Goal: Find specific page/section: Find specific page/section

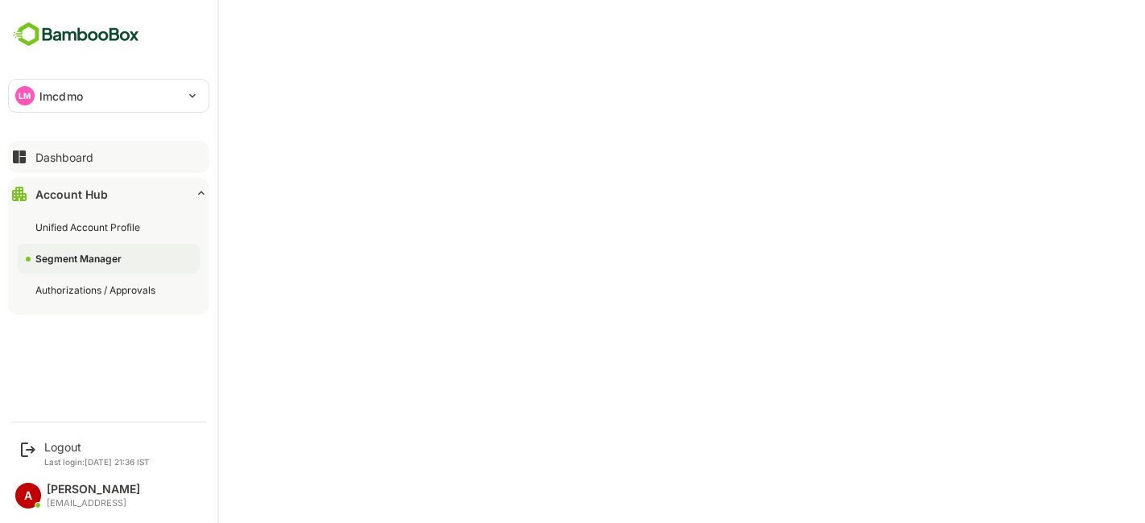
click at [87, 164] on button "Dashboard" at bounding box center [108, 157] width 201 height 32
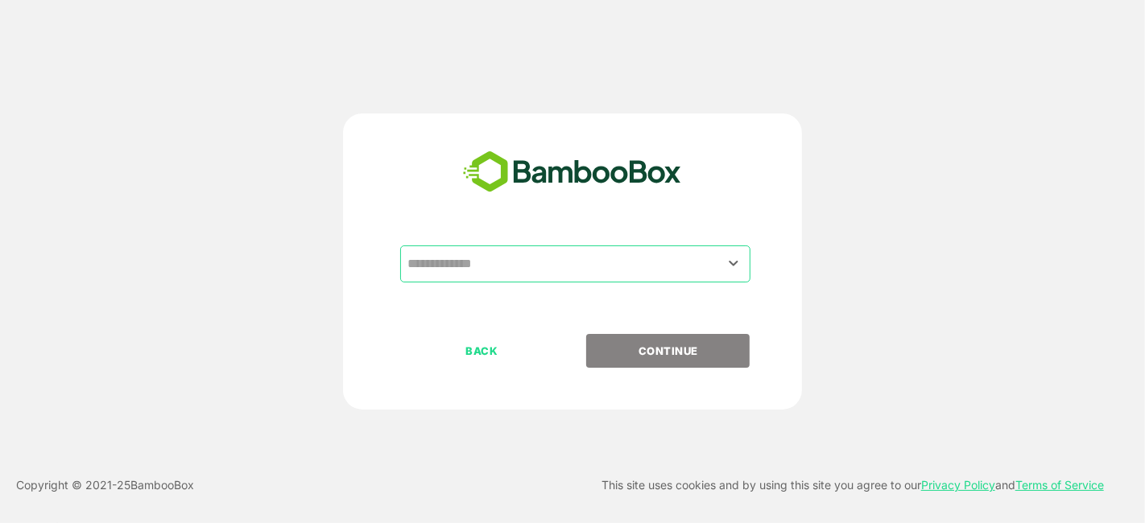
click at [623, 266] on input "text" at bounding box center [575, 264] width 344 height 31
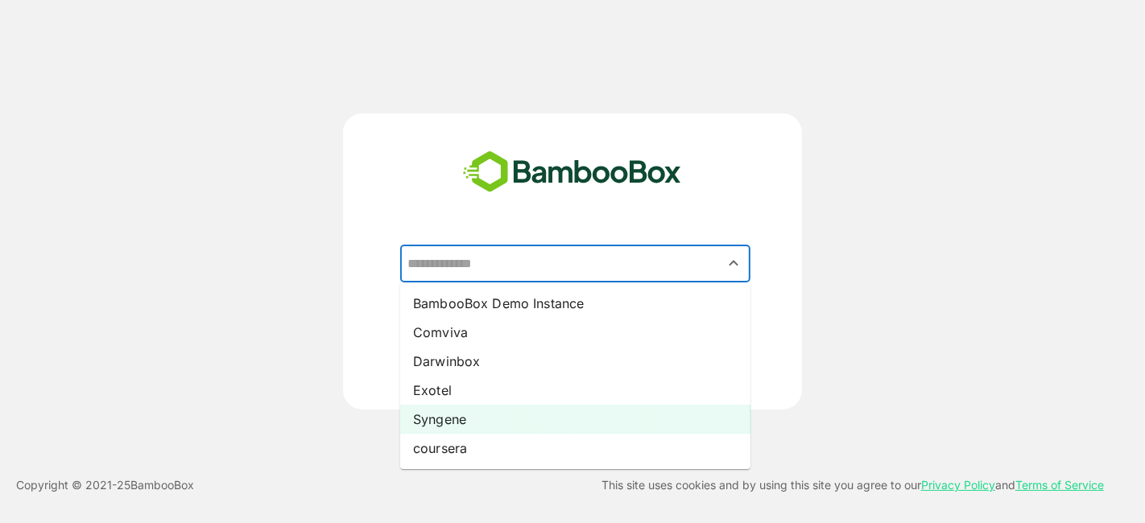
click at [540, 419] on li "Syngene" at bounding box center [575, 419] width 350 height 29
type input "*******"
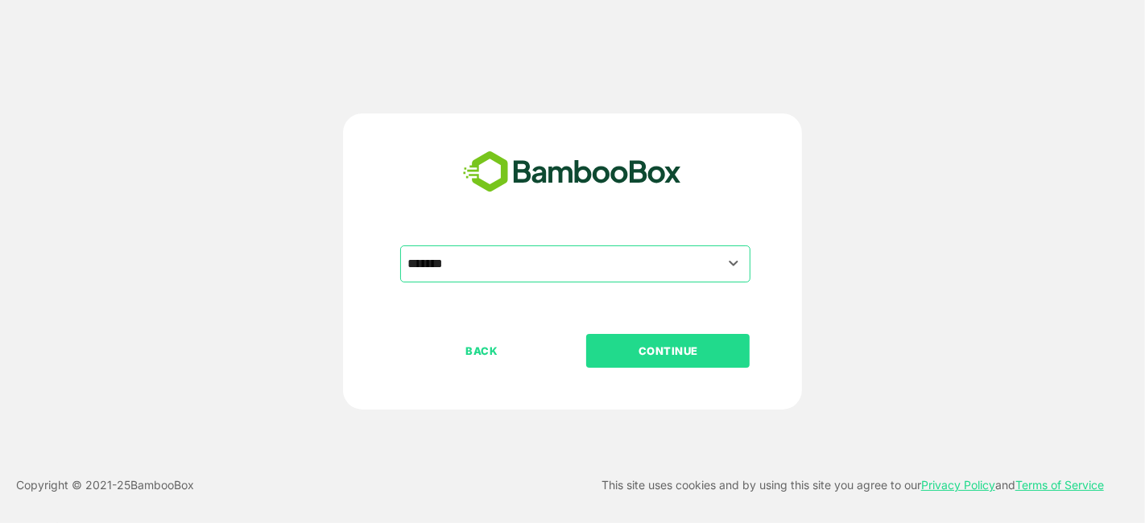
click at [646, 341] on button "CONTINUE" at bounding box center [667, 351] width 163 height 34
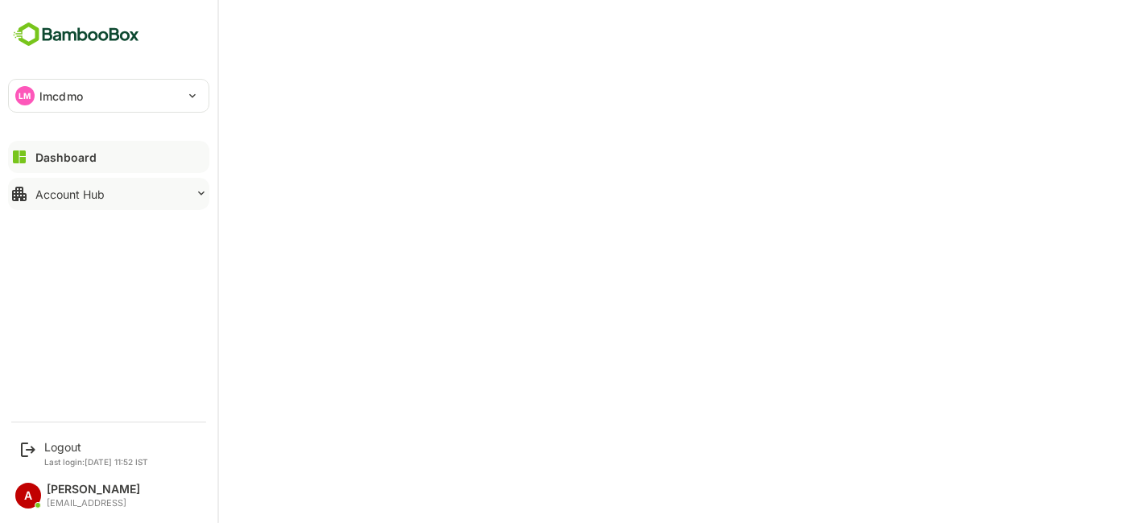
click at [87, 192] on div "Account Hub" at bounding box center [69, 195] width 69 height 14
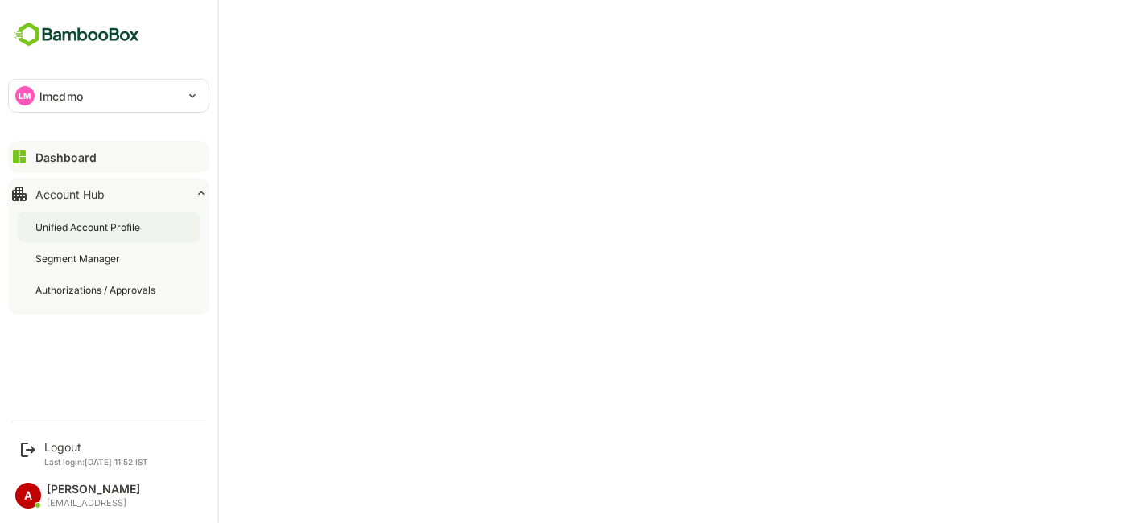
click at [89, 227] on div "Unified Account Profile" at bounding box center [89, 228] width 108 height 14
